Goal: Information Seeking & Learning: Learn about a topic

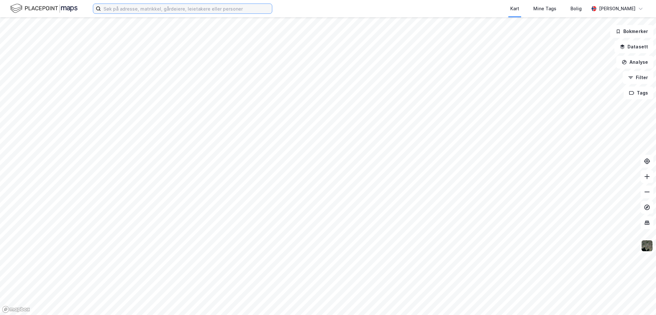
click at [135, 5] on input at bounding box center [186, 9] width 171 height 10
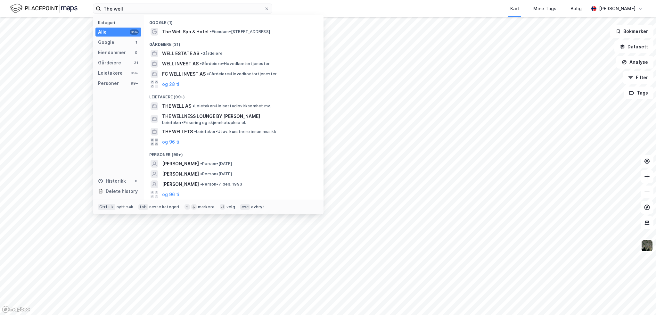
click at [201, 105] on span "• Leietaker • Helsestudiovirksomhet mv." at bounding box center [231, 105] width 78 height 5
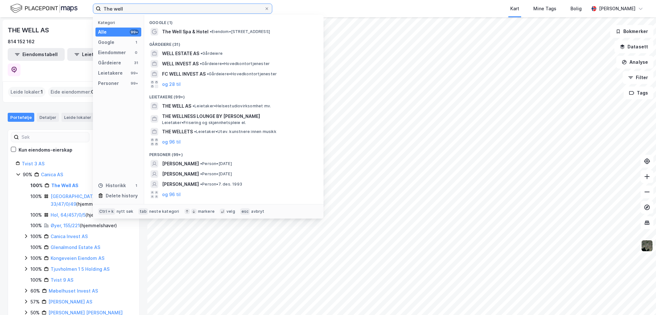
drag, startPoint x: 131, startPoint y: 10, endPoint x: 98, endPoint y: 9, distance: 32.7
click at [98, 9] on label "The well" at bounding box center [182, 9] width 179 height 10
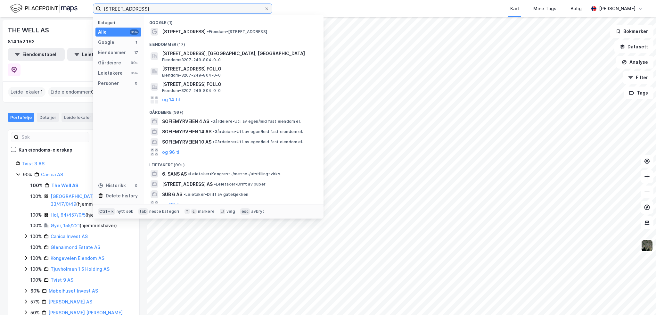
type input "[STREET_ADDRESS]"
click at [216, 57] on span "Eiendom • 3207-249-804-0-0" at bounding box center [191, 59] width 59 height 5
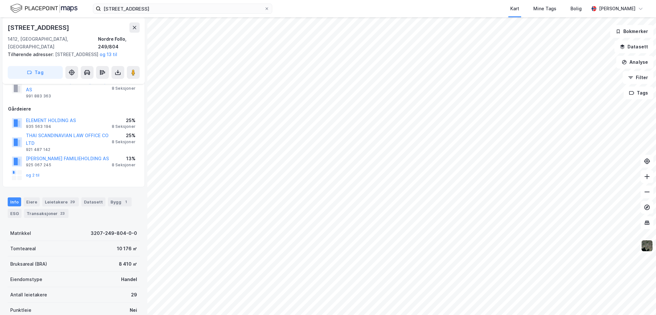
scroll to position [43, 0]
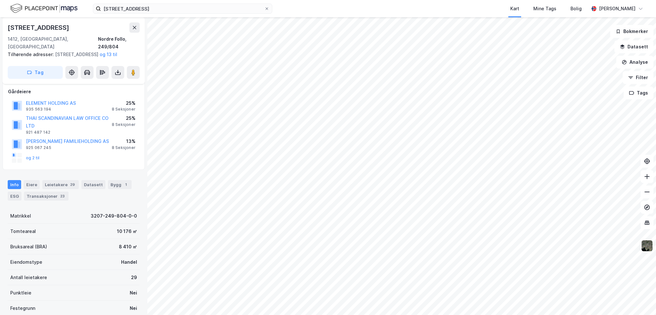
scroll to position [41, 0]
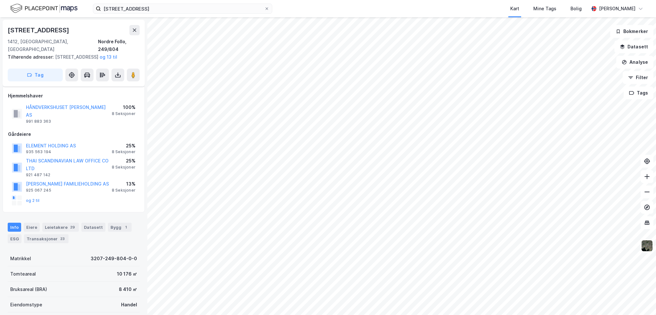
scroll to position [41, 0]
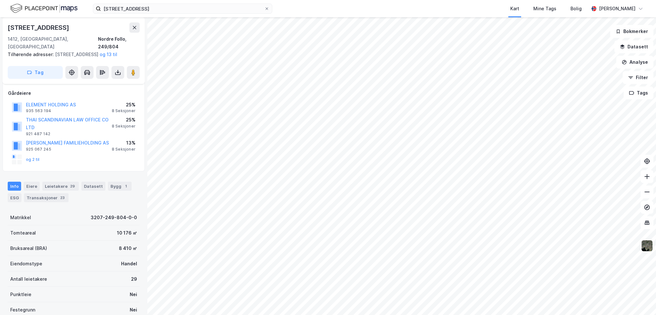
scroll to position [33, 0]
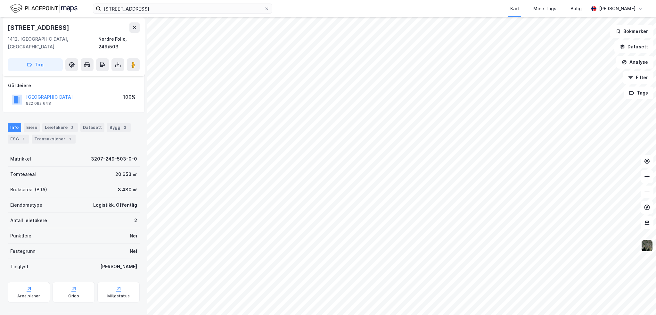
scroll to position [33, 0]
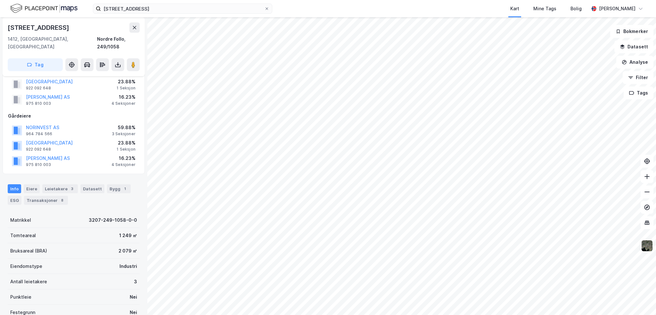
scroll to position [33, 0]
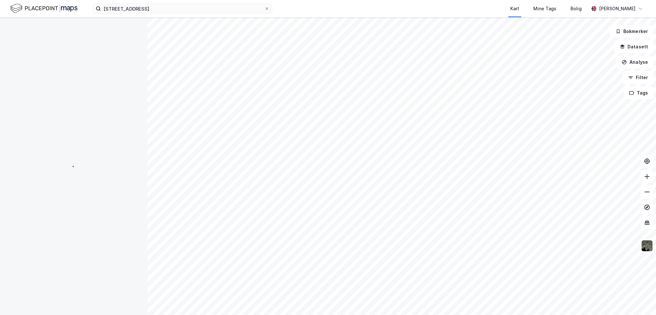
scroll to position [33, 0]
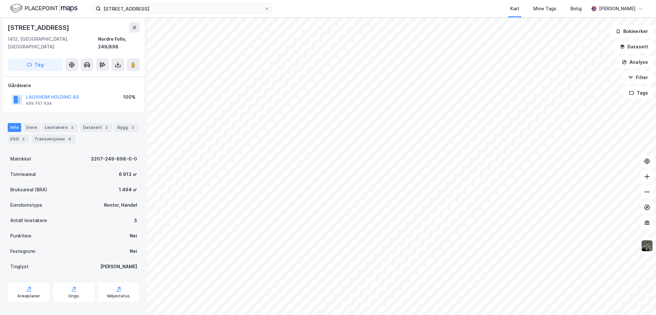
click at [0, 0] on button "LAUVHEIM HOLDING AS" at bounding box center [0, 0] width 0 height 0
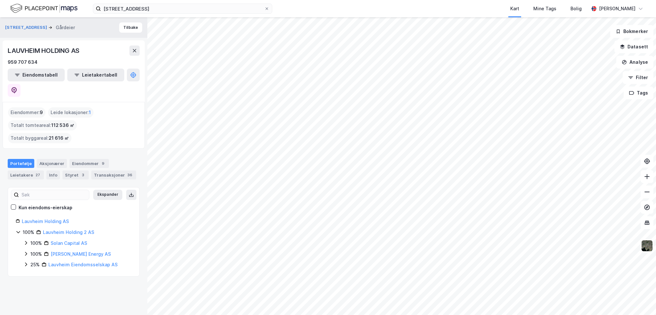
click at [50, 159] on div "Aksjonærer" at bounding box center [52, 163] width 30 height 9
